Goal: Transaction & Acquisition: Purchase product/service

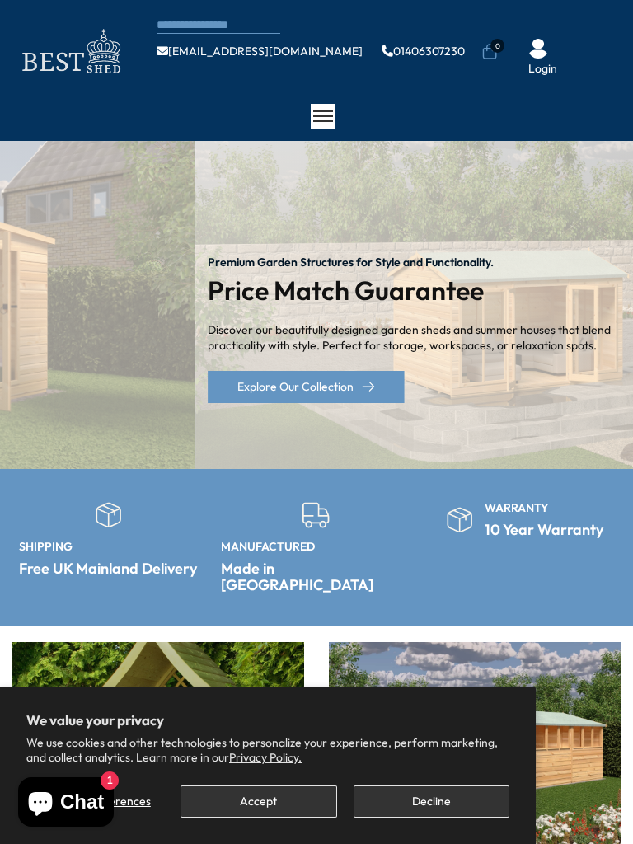
click at [1, 91] on div "× [GEOGRAPHIC_DATA] [GEOGRAPHIC_DATA] All Sheds Wooden Sheds 6ft 8ft" at bounding box center [316, 115] width 633 height 49
click at [194, 801] on button "Accept" at bounding box center [258, 801] width 156 height 32
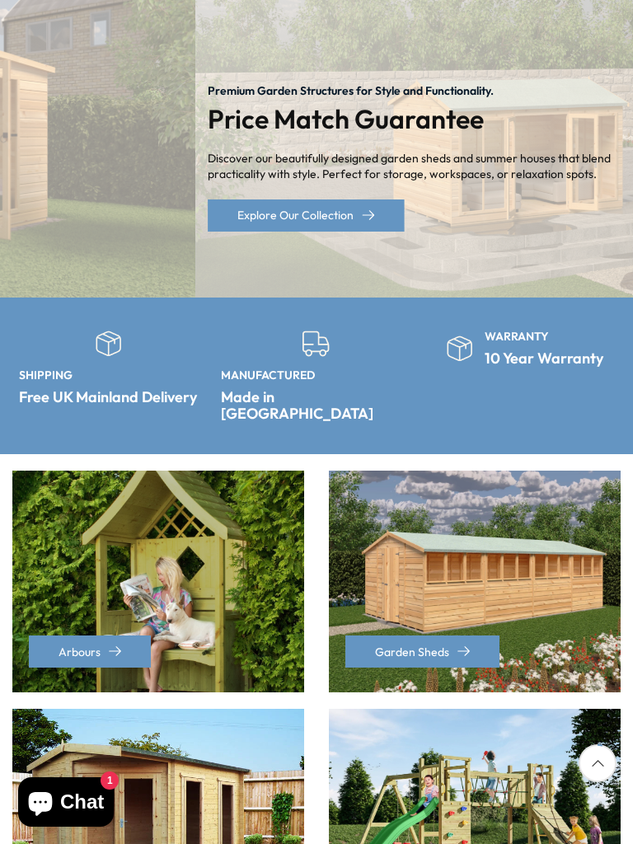
scroll to position [171, 0]
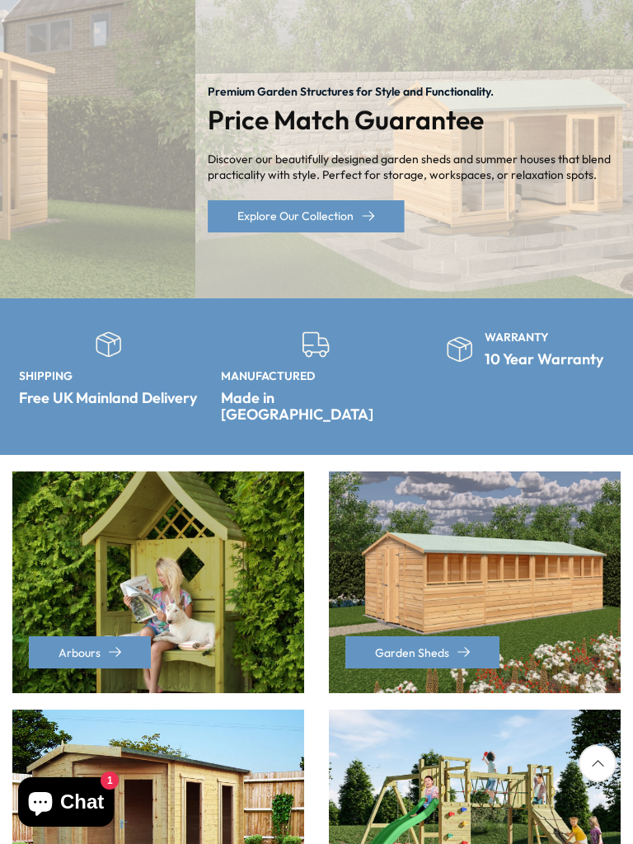
click at [121, 776] on div "Log Cabins" at bounding box center [158, 829] width 292 height 238
click at [109, 784] on span "1" at bounding box center [110, 780] width 18 height 18
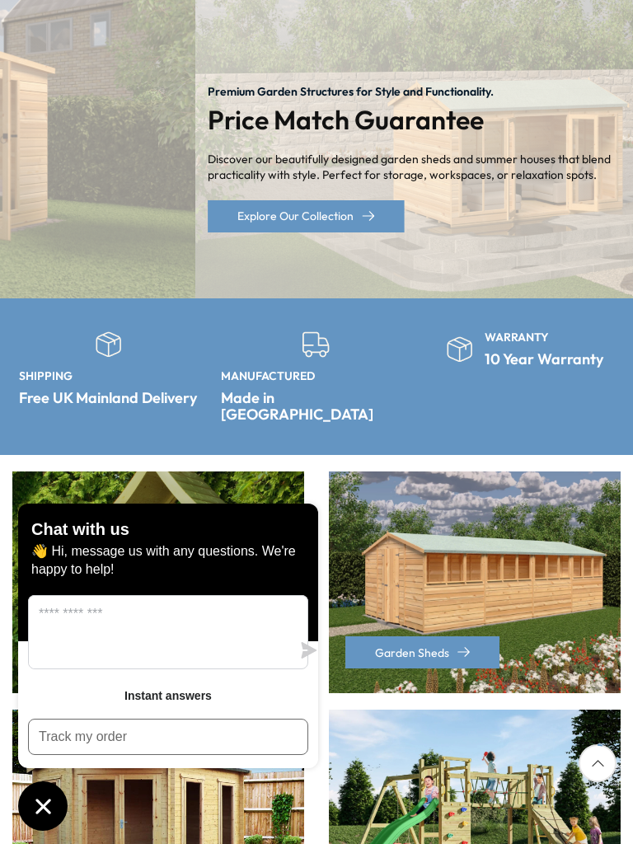
click at [43, 791] on button "Chat window" at bounding box center [42, 805] width 49 height 49
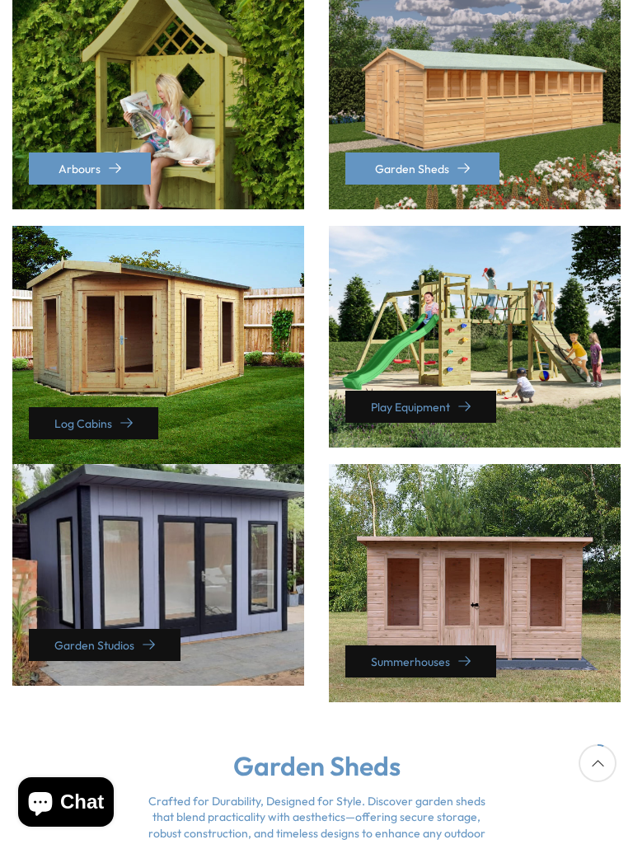
scroll to position [0, 0]
